Goal: Check status: Check status

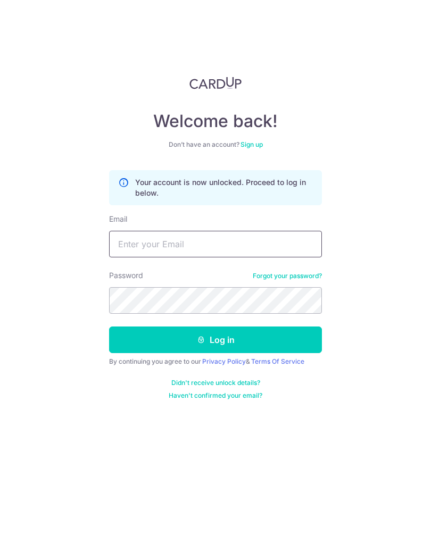
click at [128, 240] on input "Email" at bounding box center [215, 244] width 213 height 27
type input "[EMAIL_ADDRESS][DOMAIN_NAME]"
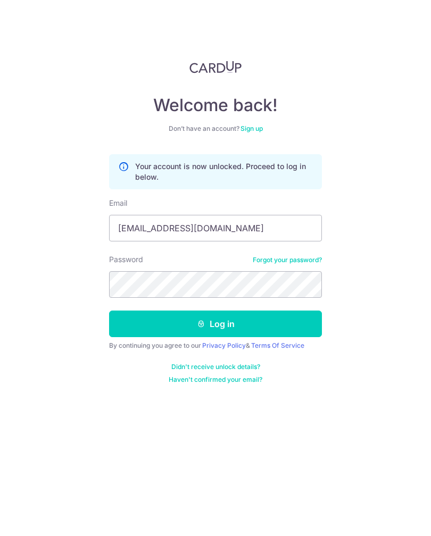
click at [191, 326] on button "Log in" at bounding box center [215, 339] width 213 height 27
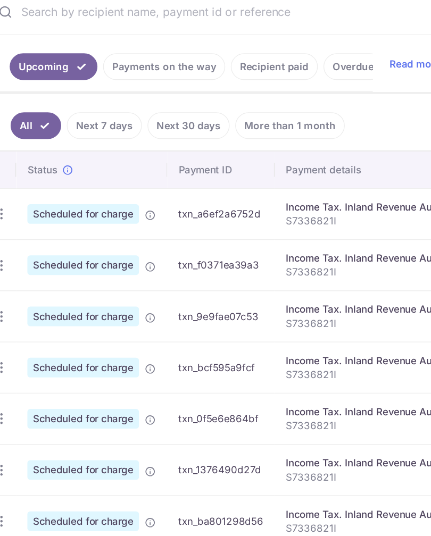
scroll to position [199, 0]
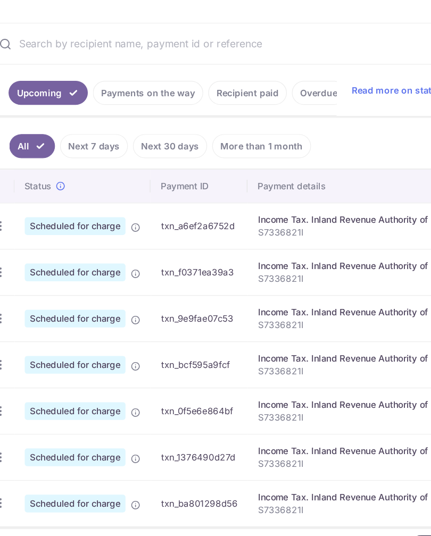
click at [200, 167] on link "More than 1 month" at bounding box center [238, 177] width 83 height 20
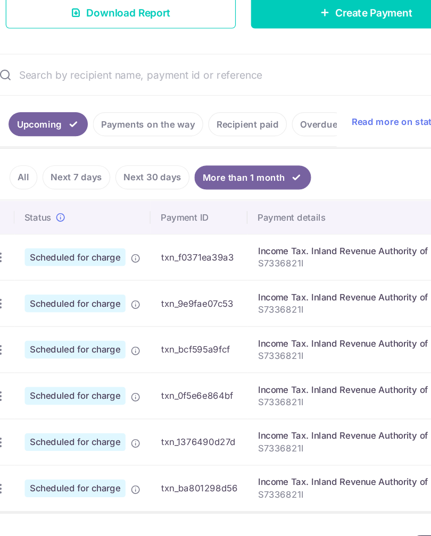
scroll to position [173, 0]
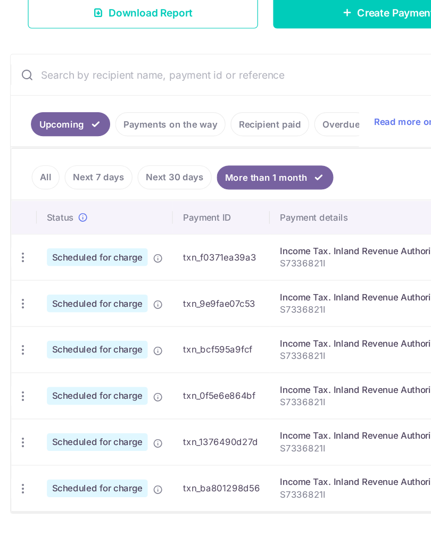
click at [39, 193] on link "All" at bounding box center [38, 203] width 23 height 20
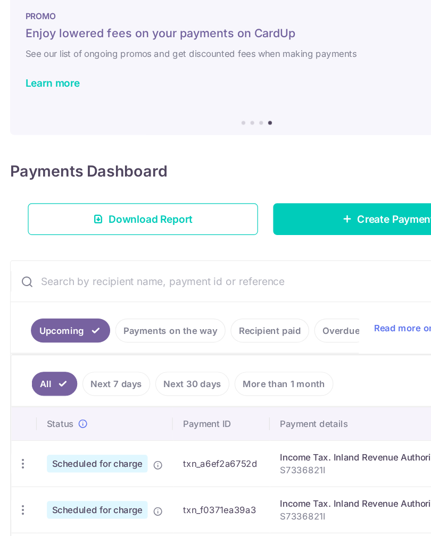
scroll to position [0, 0]
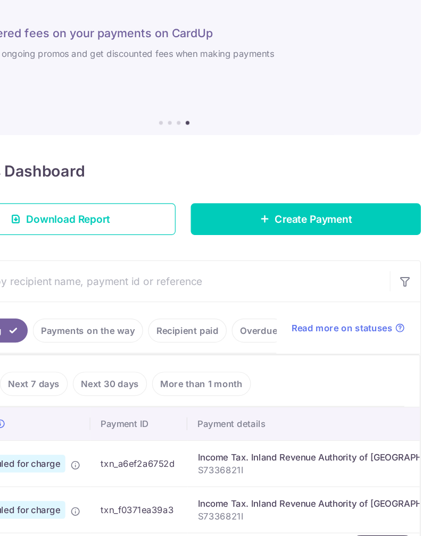
click at [193, 322] on link "Recipient paid" at bounding box center [226, 332] width 66 height 20
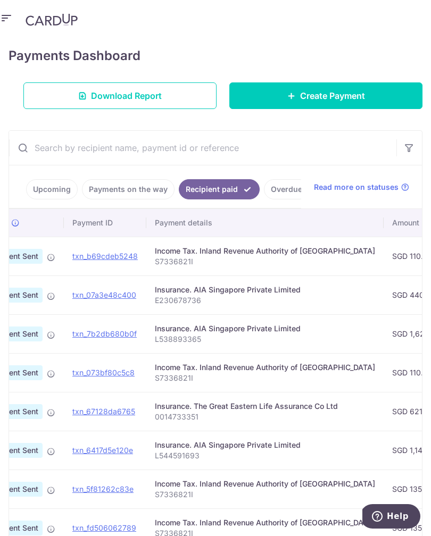
scroll to position [0, 50]
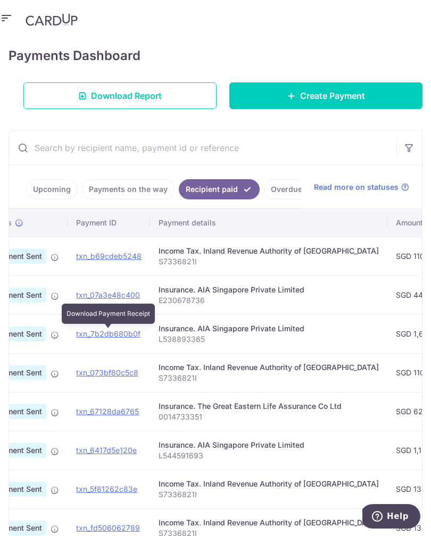
click at [95, 333] on link "txn_7b2db680b0f" at bounding box center [108, 333] width 64 height 9
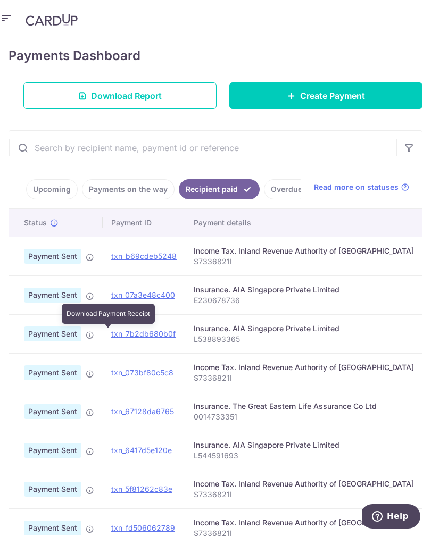
scroll to position [0, 15]
